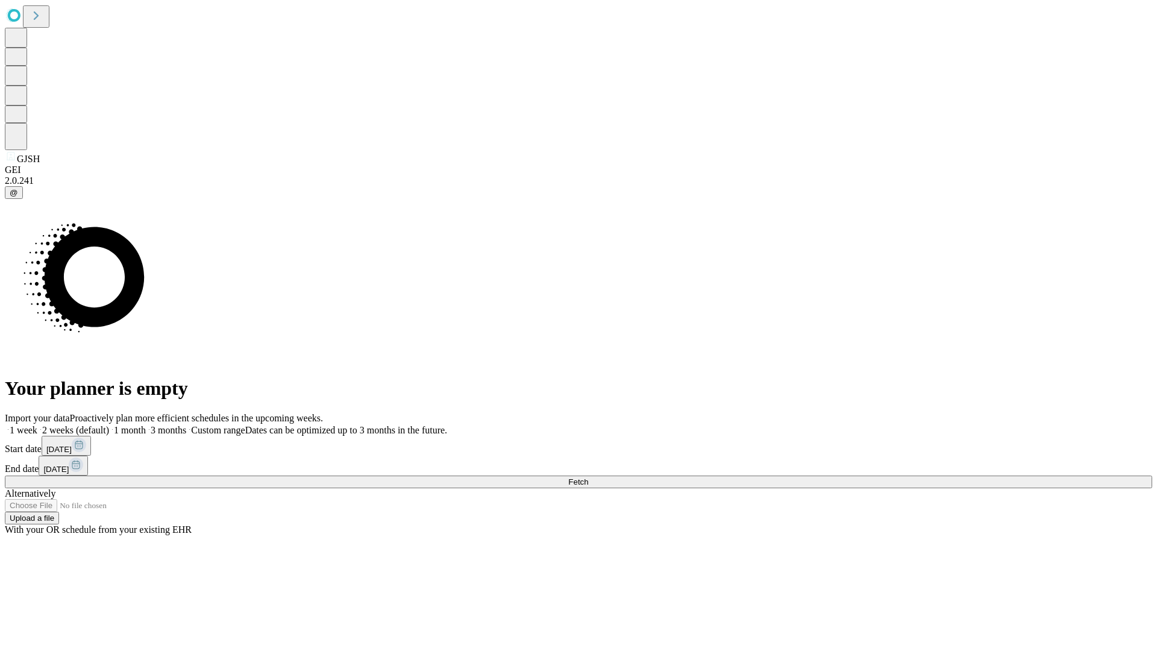
click at [588, 477] on span "Fetch" at bounding box center [578, 481] width 20 height 9
